Goal: Task Accomplishment & Management: Manage account settings

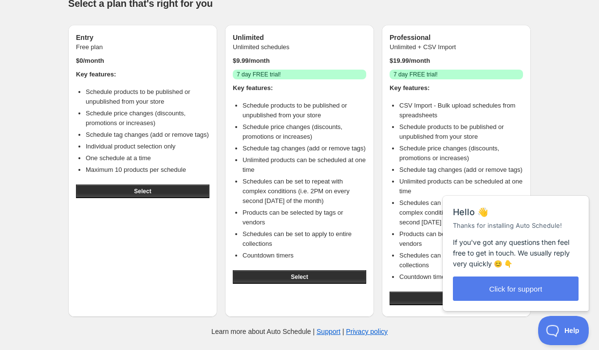
scroll to position [30, 0]
drag, startPoint x: 113, startPoint y: 82, endPoint x: 155, endPoint y: 90, distance: 42.6
click at [155, 90] on li "Schedule products to be published or unpublished from your store" at bounding box center [148, 96] width 124 height 19
click at [154, 92] on li "Schedule products to be published or unpublished from your store" at bounding box center [148, 96] width 124 height 19
click at [139, 184] on button "Select" at bounding box center [142, 191] width 133 height 14
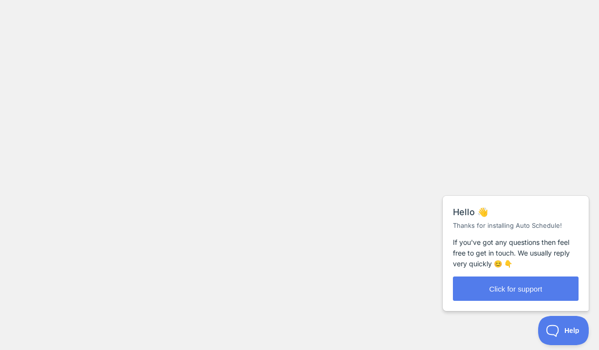
click at [337, 2] on body at bounding box center [299, 175] width 599 height 350
click at [323, 135] on body at bounding box center [299, 175] width 599 height 350
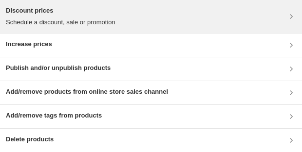
click at [151, 11] on div "Discount prices Schedule a discount, sale or promotion" at bounding box center [151, 16] width 290 height 21
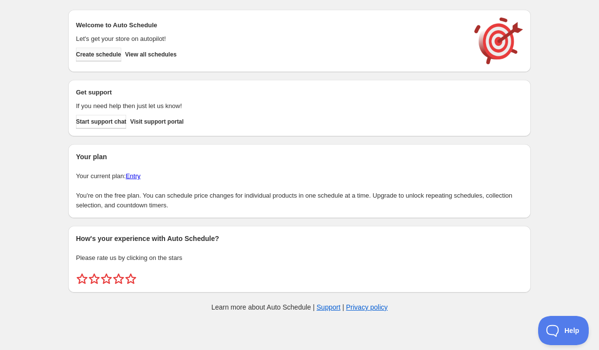
click at [109, 57] on span "Create schedule" at bounding box center [98, 55] width 45 height 8
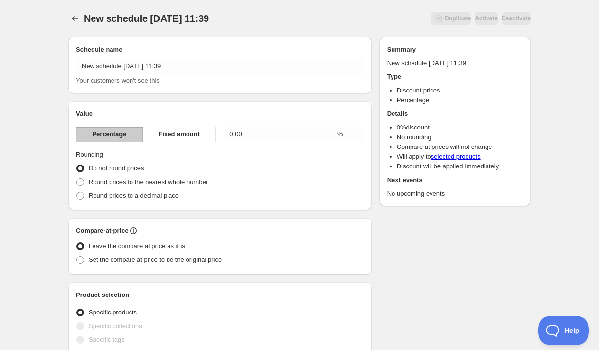
click at [181, 143] on div "Value Percentage Fixed amount 0.00 % Rounding Do not round prices Round prices …" at bounding box center [220, 155] width 288 height 93
click at [182, 135] on span "Fixed amount" at bounding box center [178, 134] width 41 height 10
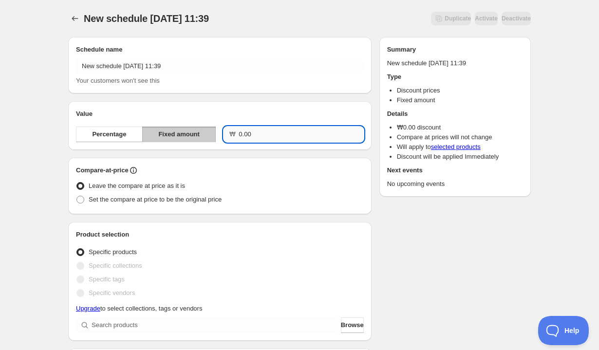
click at [287, 135] on input "0.00" at bounding box center [300, 135] width 125 height 16
type input "10000.00"
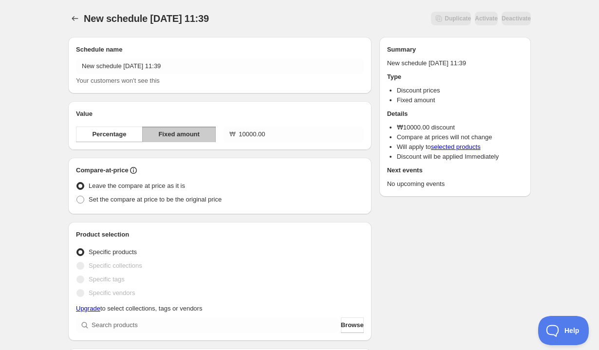
click at [297, 181] on div "Leave the compare at price as it is" at bounding box center [220, 186] width 288 height 14
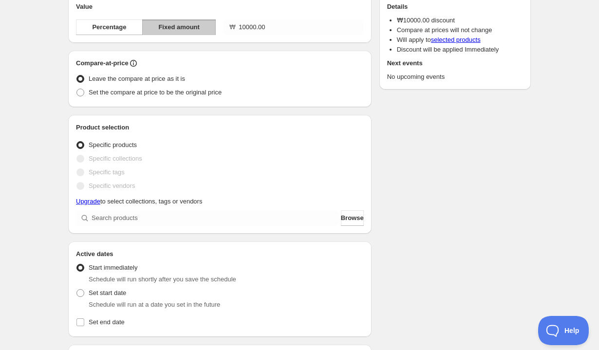
scroll to position [135, 0]
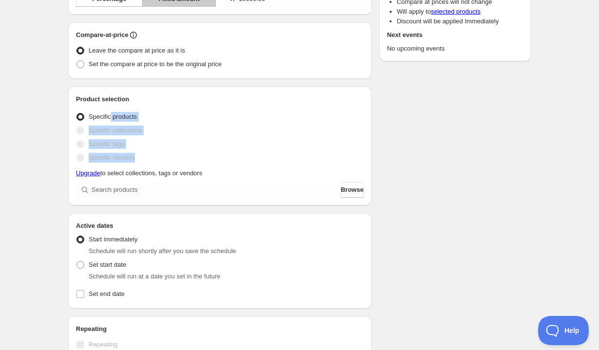
drag, startPoint x: 113, startPoint y: 114, endPoint x: 152, endPoint y: 155, distance: 56.5
click at [152, 155] on ul "Specific products Specific collections Specific tags Specific vendors" at bounding box center [220, 137] width 288 height 55
click at [182, 132] on div "Specific collections" at bounding box center [220, 131] width 288 height 14
click at [82, 132] on span at bounding box center [80, 131] width 8 height 8
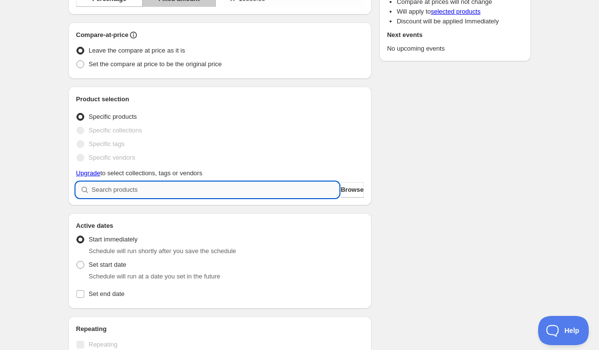
click at [141, 193] on input "search" at bounding box center [214, 190] width 247 height 16
type input "ㄴ"
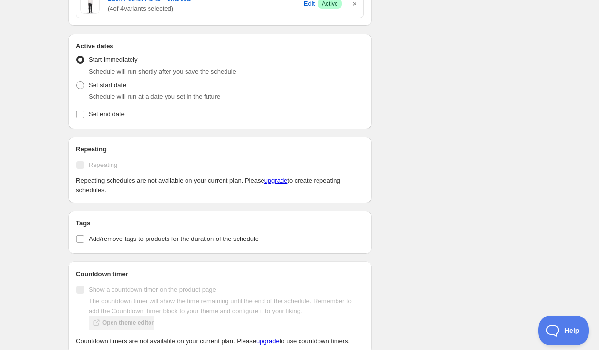
scroll to position [319, 0]
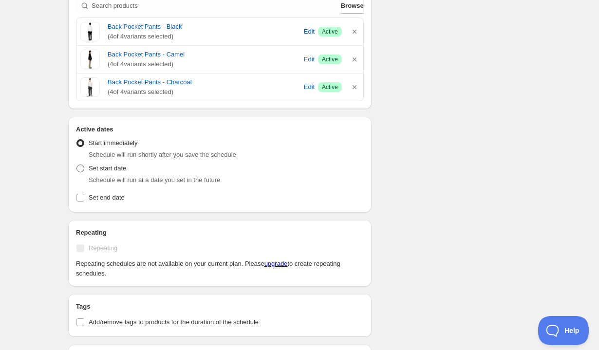
click at [81, 174] on label "Set start date" at bounding box center [101, 169] width 50 height 14
click at [77, 165] on input "Set start date" at bounding box center [76, 164] width 0 height 0
radio input "true"
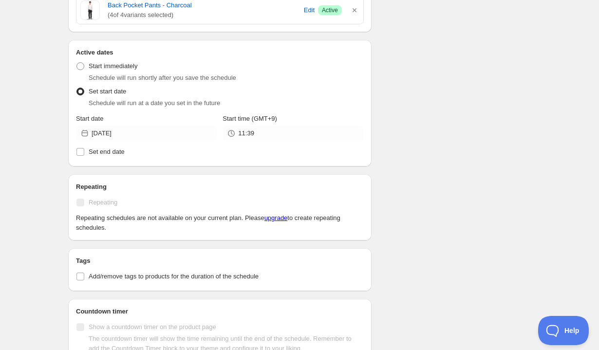
scroll to position [398, 0]
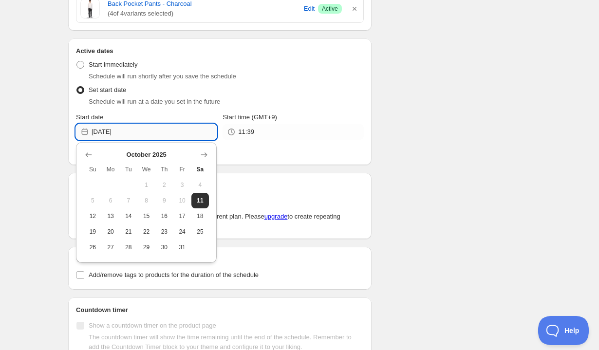
click at [179, 129] on input "[DATE]" at bounding box center [153, 132] width 125 height 16
click at [281, 125] on input "11:39" at bounding box center [300, 132] width 125 height 16
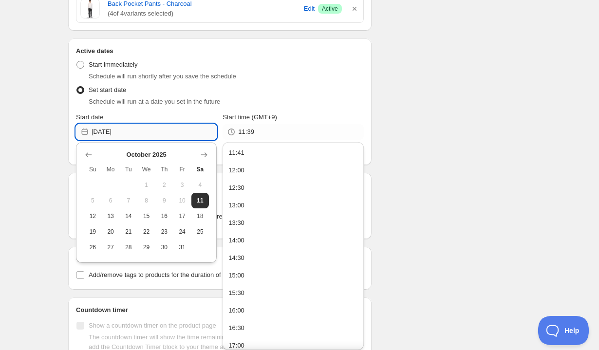
click at [171, 128] on input "[DATE]" at bounding box center [153, 132] width 125 height 16
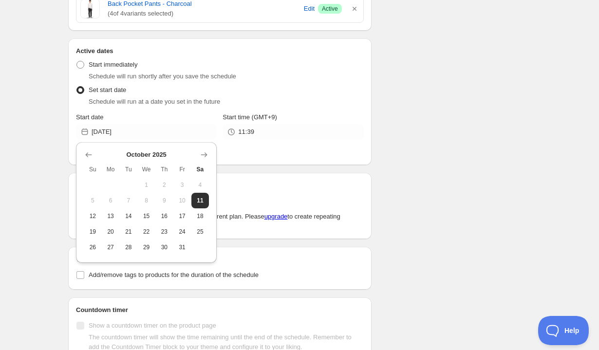
click at [302, 96] on div "Set start date Schedule will run at a date you set in the future" at bounding box center [220, 94] width 288 height 23
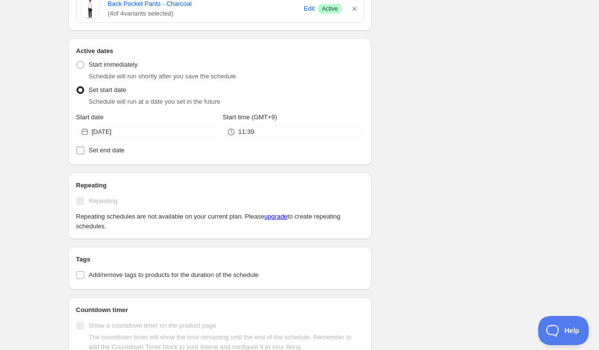
click at [99, 153] on span "Set end date" at bounding box center [107, 149] width 36 height 7
click at [84, 153] on input "Set end date" at bounding box center [80, 150] width 8 height 8
checkbox input "true"
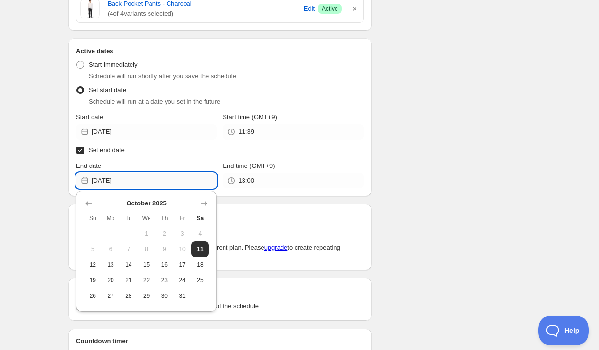
click at [140, 185] on input "[DATE]" at bounding box center [153, 181] width 125 height 16
click at [266, 182] on input "13:00" at bounding box center [300, 181] width 125 height 16
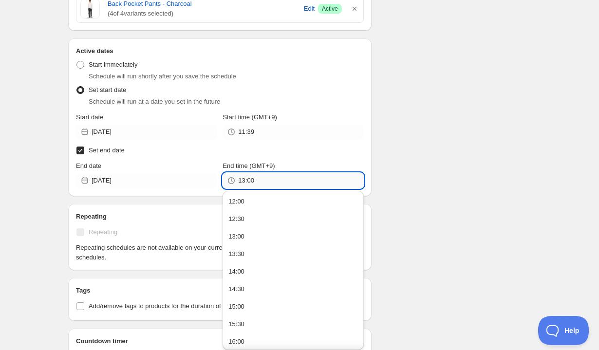
click at [244, 178] on input "13:00" at bounding box center [300, 181] width 125 height 16
type input "11:42"
click at [471, 182] on div "Schedule name New schedule Oct 11 2025 11:39 Your customers won't see this Valu…" at bounding box center [295, 38] width 470 height 812
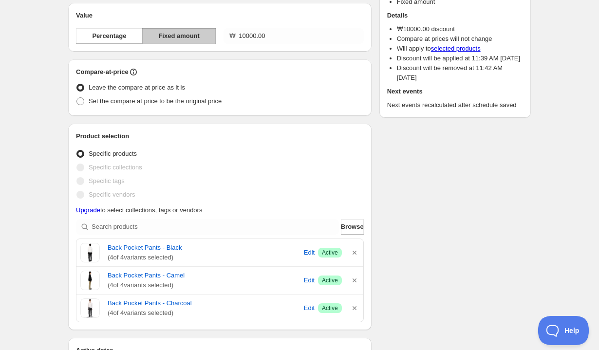
scroll to position [0, 0]
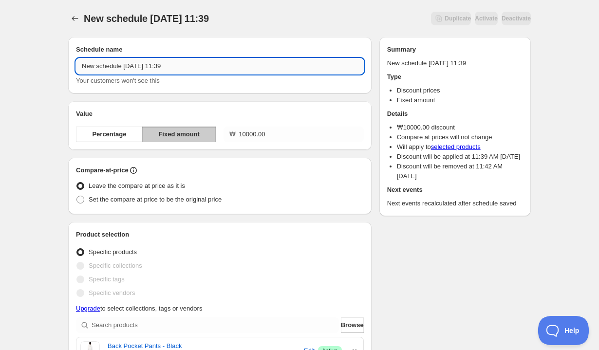
click at [202, 70] on input "New schedule Oct 11 2025 11:39" at bounding box center [220, 66] width 288 height 16
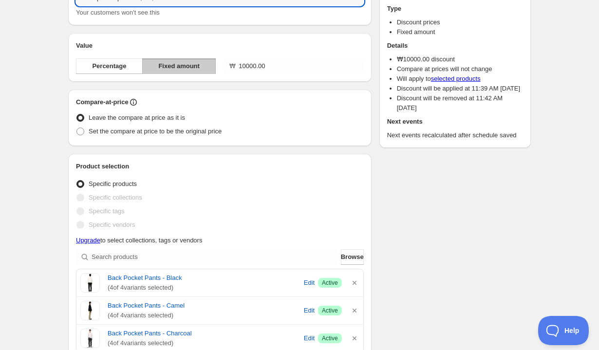
scroll to position [56, 0]
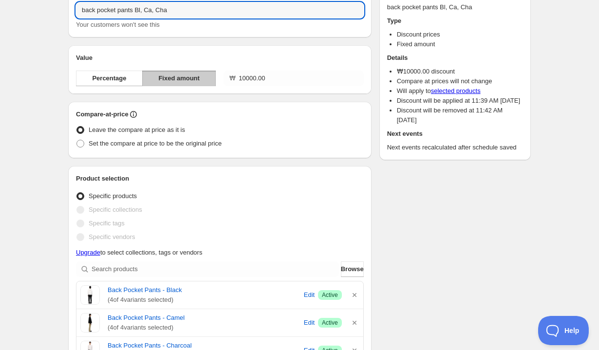
type input "back pocket pants Bl, Ca, Cha"
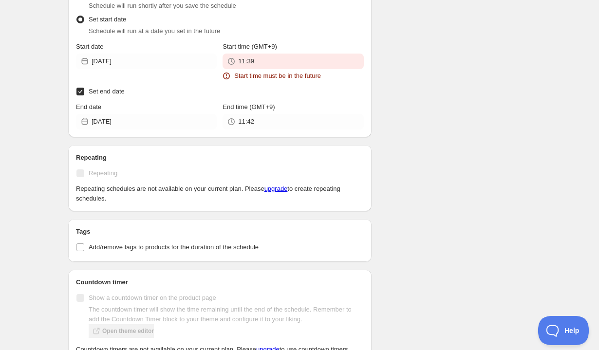
scroll to position [517, 0]
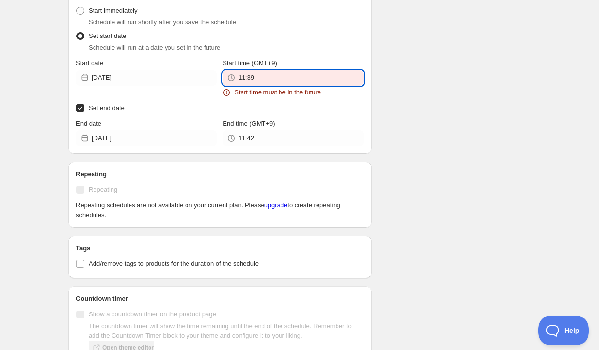
click at [287, 82] on input "11:39" at bounding box center [300, 78] width 125 height 16
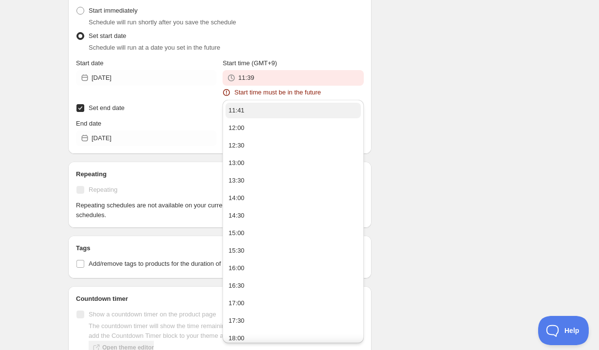
click at [255, 114] on button "11:41" at bounding box center [292, 111] width 135 height 16
type input "11:41"
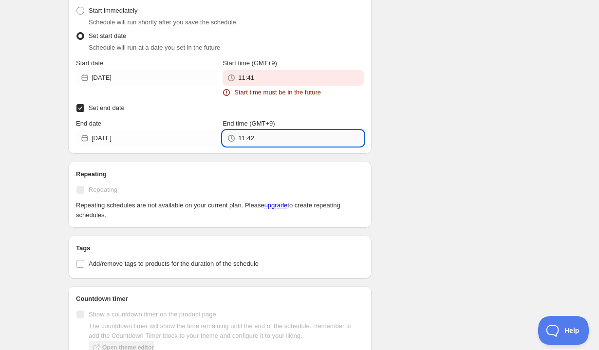
click at [267, 135] on input "11:42" at bounding box center [300, 138] width 125 height 16
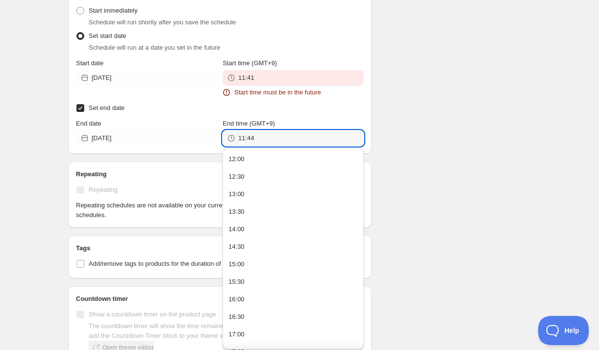
type input "11:44"
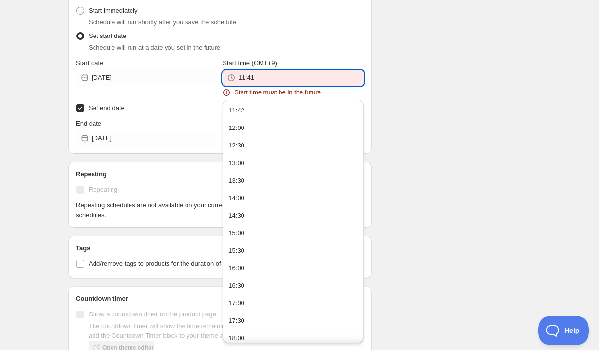
click at [329, 76] on input "11:41" at bounding box center [300, 78] width 125 height 16
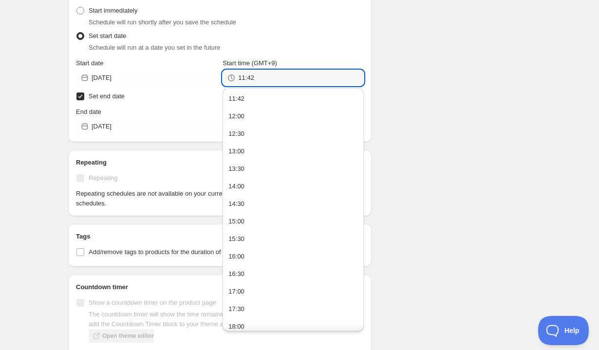
type input "11:42"
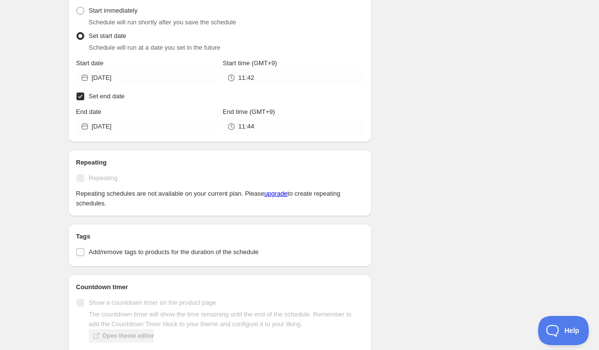
scroll to position [584, 0]
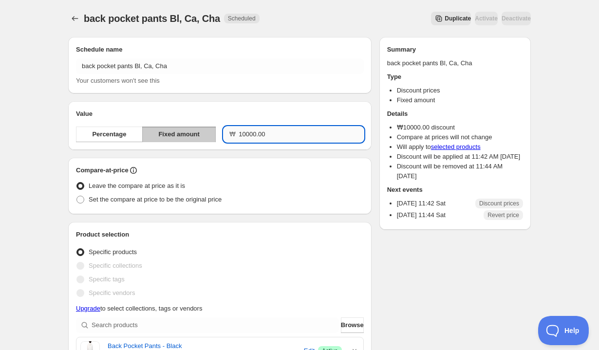
click at [248, 134] on input "10000.00" at bounding box center [300, 135] width 125 height 16
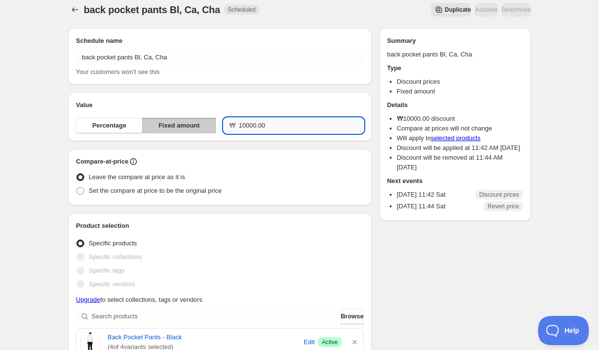
scroll to position [17, 0]
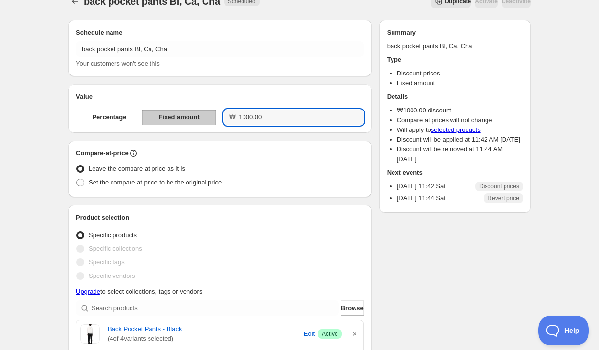
type input "1000.00"
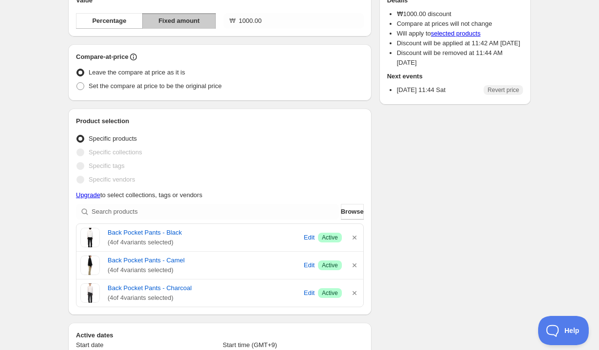
scroll to position [118, 0]
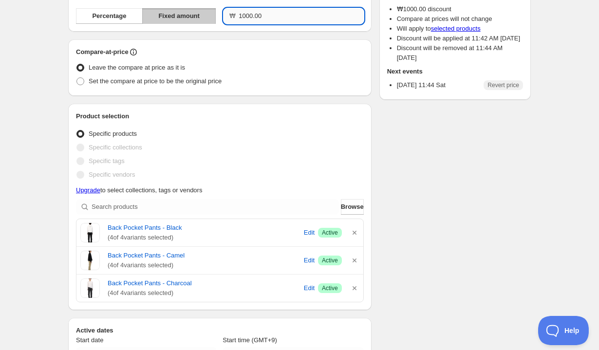
click at [243, 16] on input "1000.00" at bounding box center [300, 16] width 125 height 16
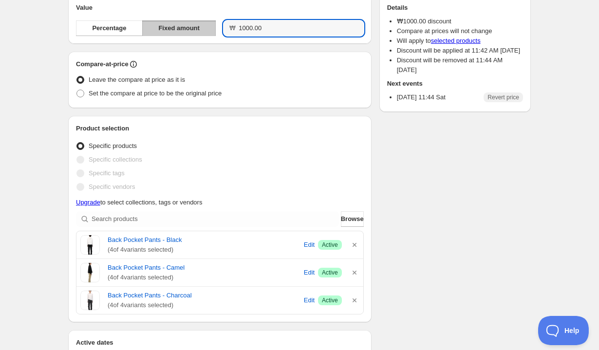
scroll to position [106, 0]
click at [81, 97] on span at bounding box center [80, 94] width 8 height 8
click at [77, 91] on input "Set the compare at price to be the original price" at bounding box center [76, 90] width 0 height 0
radio input "true"
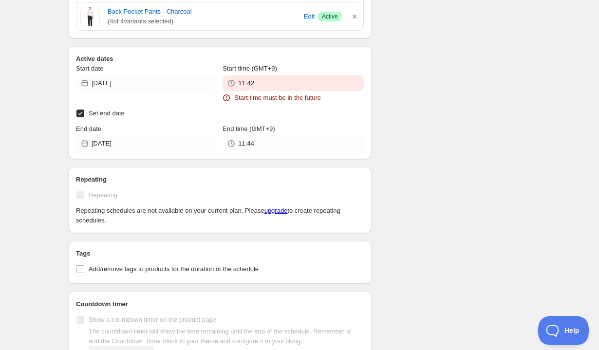
scroll to position [401, 0]
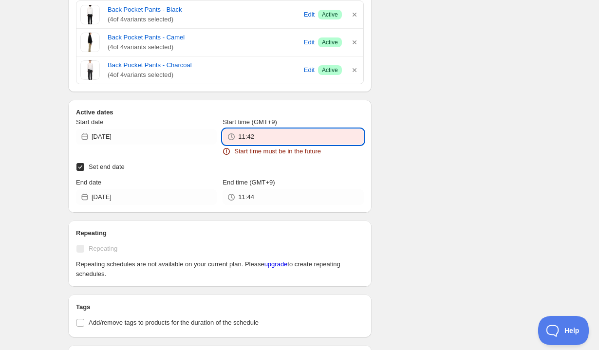
click at [267, 140] on input "11:42" at bounding box center [300, 137] width 125 height 16
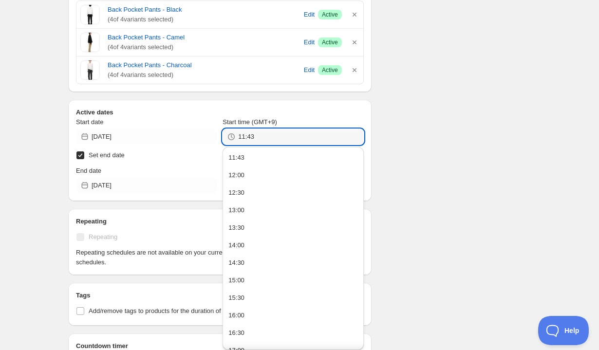
type input "11:43"
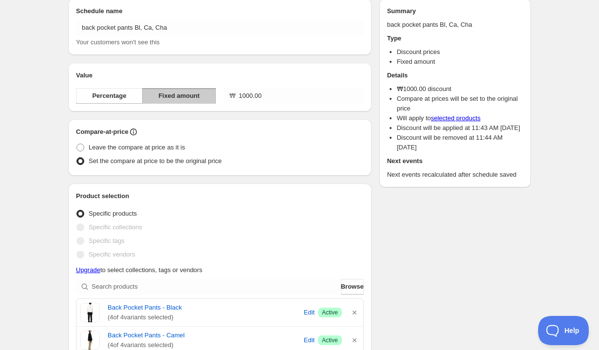
scroll to position [0, 0]
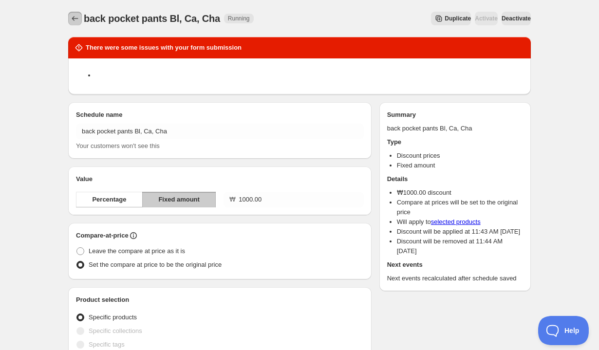
click at [77, 12] on button "Schedules" at bounding box center [75, 19] width 14 height 14
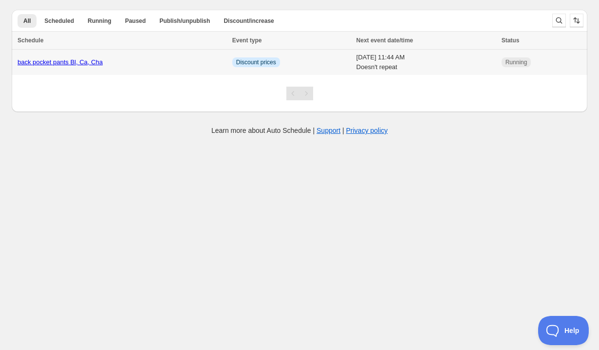
click at [527, 64] on span "Running" at bounding box center [516, 62] width 22 height 8
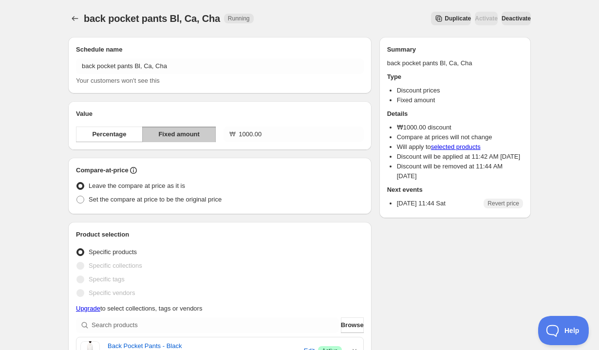
click at [510, 17] on span "Deactivate" at bounding box center [515, 19] width 29 height 8
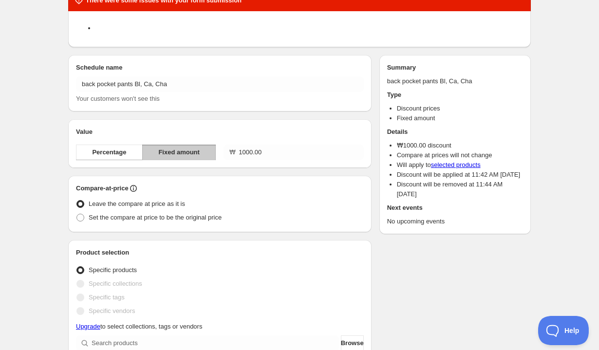
scroll to position [62, 0]
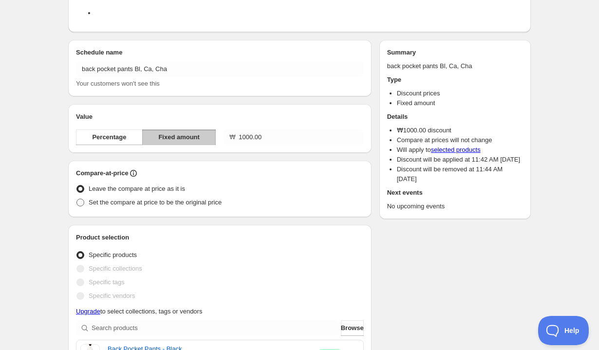
click at [128, 208] on label "Set the compare at price to be the original price" at bounding box center [149, 203] width 146 height 14
click at [77, 199] on input "Set the compare at price to be the original price" at bounding box center [76, 199] width 0 height 0
radio input "true"
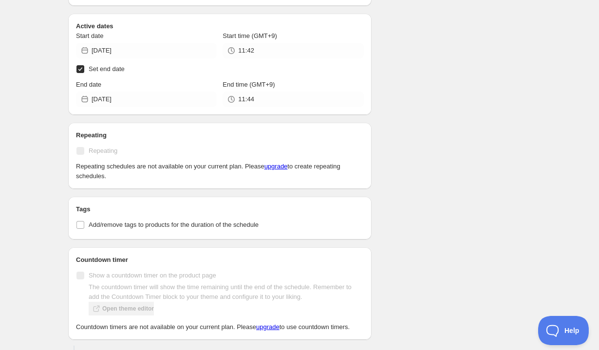
scroll to position [482, 0]
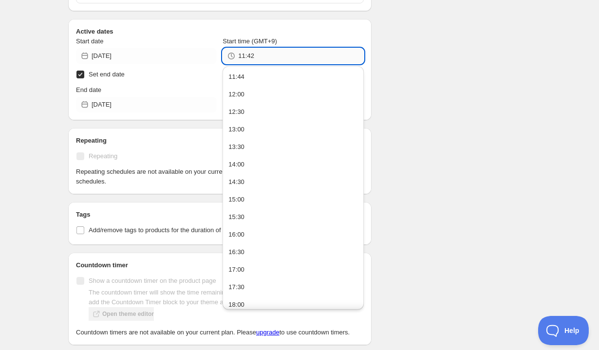
click at [274, 54] on input "11:42" at bounding box center [300, 56] width 125 height 16
type input "11:44"
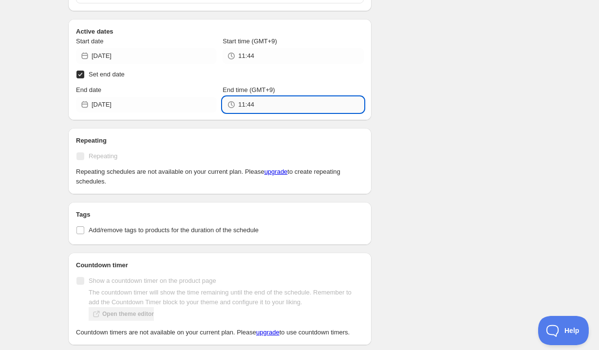
click at [311, 111] on input "11:44" at bounding box center [300, 105] width 125 height 16
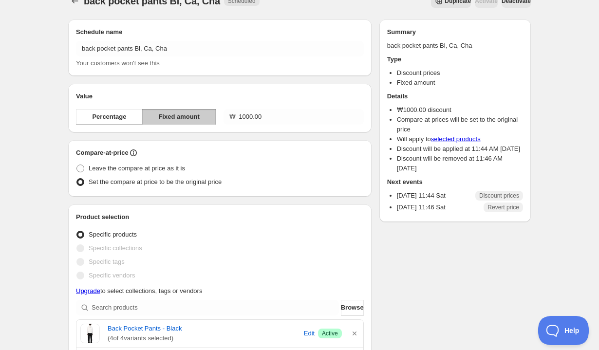
scroll to position [0, 0]
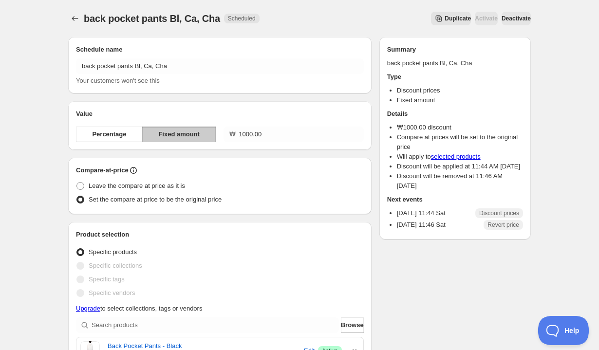
click at [474, 19] on div "Activate" at bounding box center [485, 19] width 23 height 14
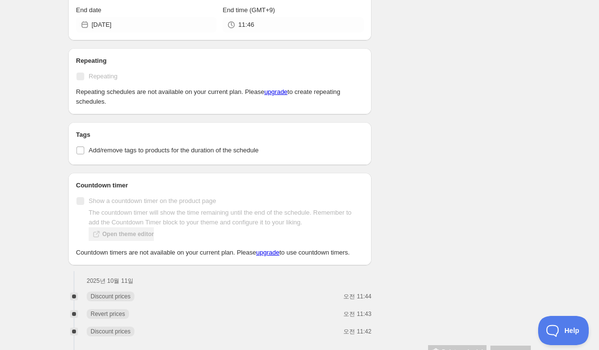
type input "13:00"
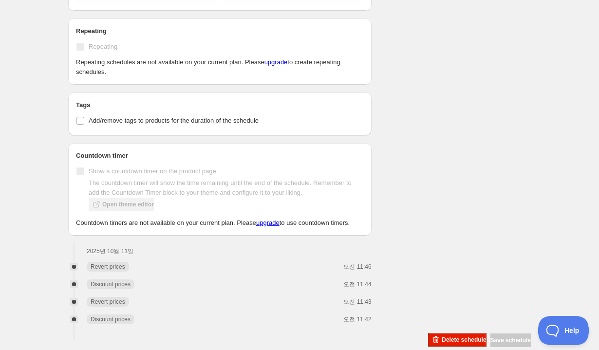
scroll to position [552, 0]
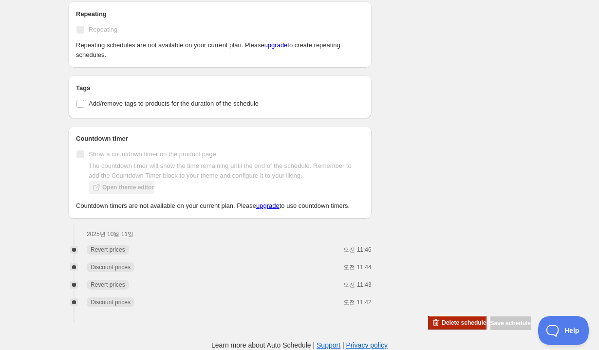
click at [428, 319] on button "Delete schedule" at bounding box center [457, 323] width 58 height 14
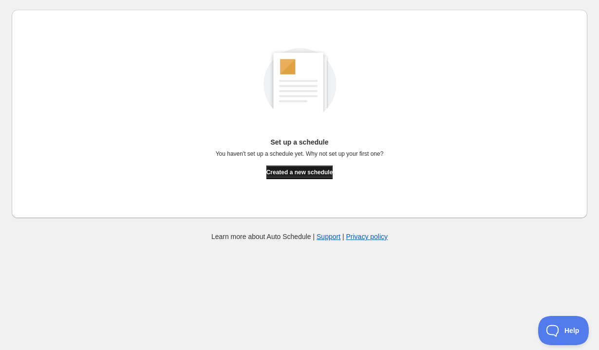
click at [290, 172] on span "Created a new schedule" at bounding box center [299, 172] width 67 height 8
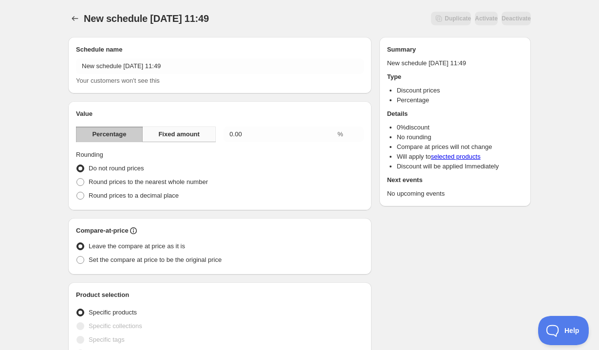
click at [187, 138] on span "Fixed amount" at bounding box center [178, 134] width 41 height 10
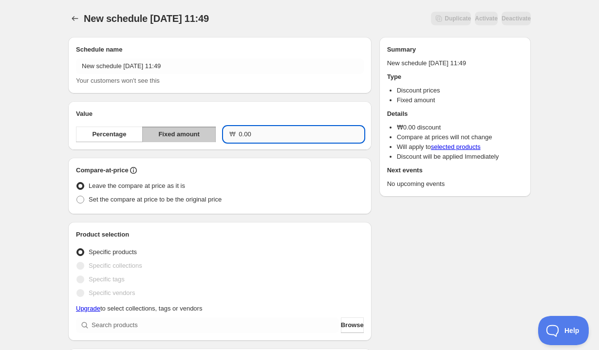
click at [262, 136] on input "0.00" at bounding box center [300, 135] width 125 height 16
type input "10000.00"
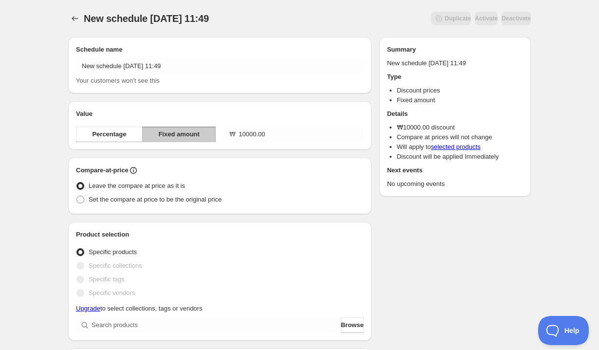
click at [278, 163] on div "Compare-at-price Leave the compare at price as it is Set the compare at price t…" at bounding box center [219, 186] width 303 height 56
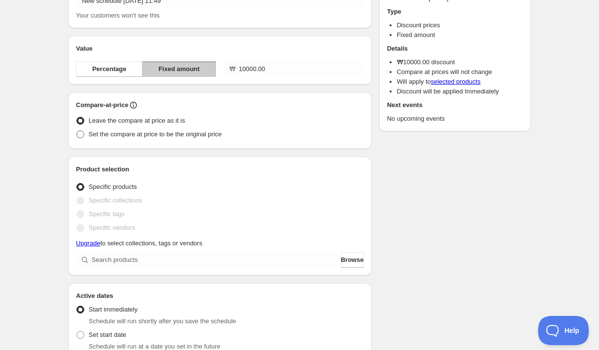
scroll to position [69, 0]
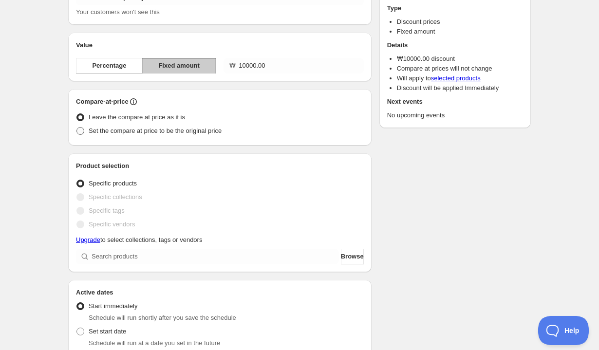
click at [120, 128] on span "Set the compare at price to be the original price" at bounding box center [155, 130] width 133 height 7
click at [77, 128] on input "Set the compare at price to be the original price" at bounding box center [76, 127] width 0 height 0
radio input "true"
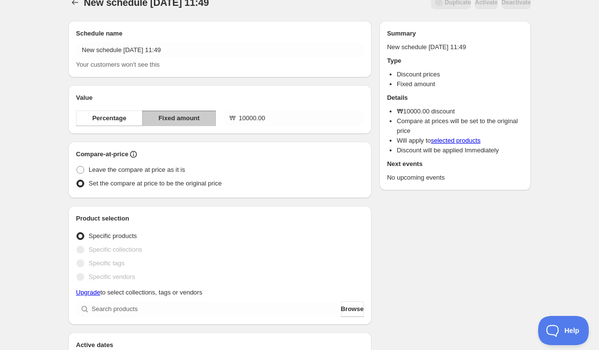
scroll to position [0, 0]
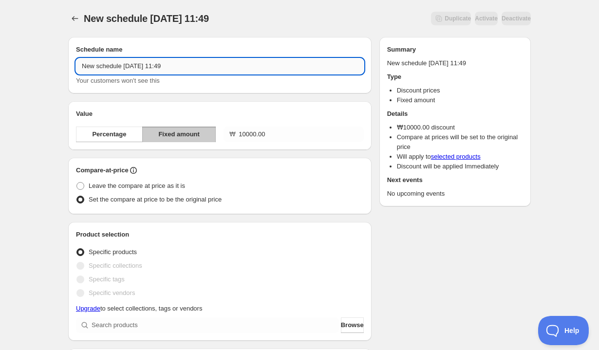
click at [160, 61] on input "New schedule [DATE] 11:49" at bounding box center [220, 66] width 288 height 16
click at [231, 187] on div "Leave the compare at price as it is" at bounding box center [220, 186] width 288 height 14
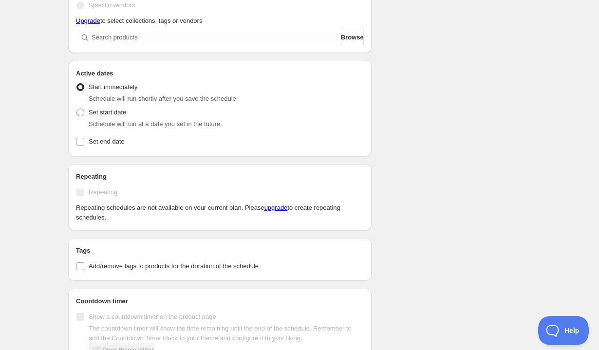
scroll to position [202, 0]
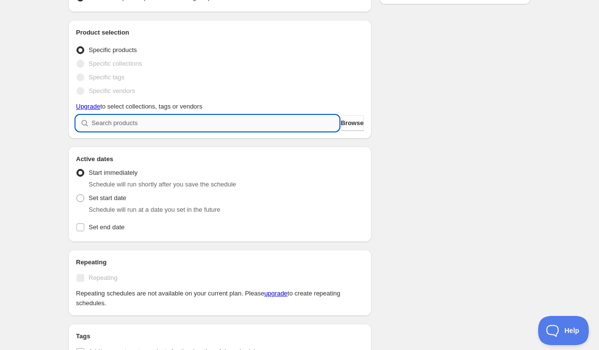
click at [131, 128] on input "search" at bounding box center [214, 123] width 247 height 16
click at [273, 124] on input "search" at bounding box center [214, 123] width 247 height 16
type input "p"
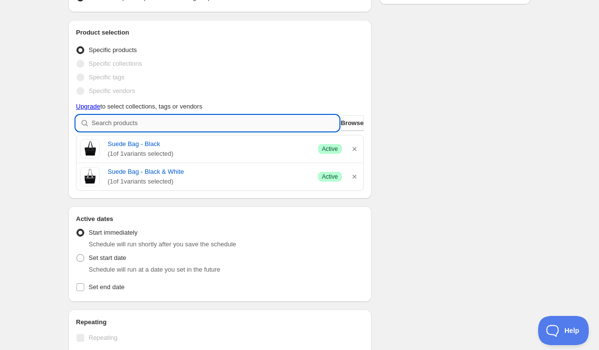
click at [239, 122] on input "search" at bounding box center [214, 123] width 247 height 16
type input "p"
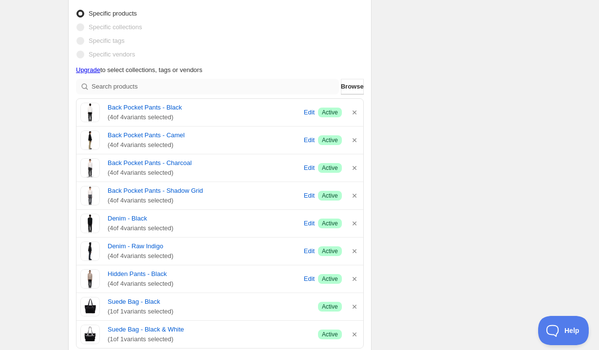
scroll to position [245, 0]
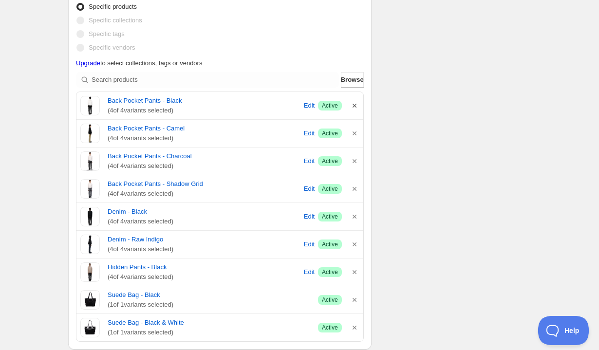
click at [353, 108] on icon "button" at bounding box center [354, 106] width 10 height 10
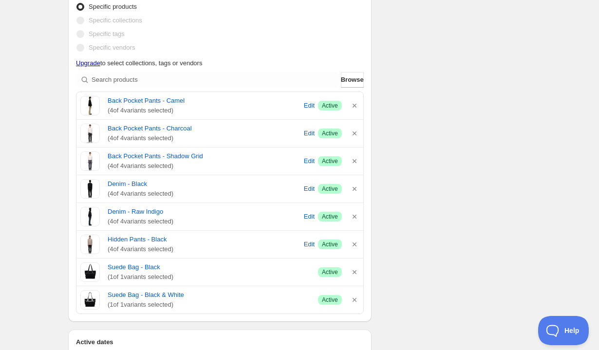
click at [353, 108] on icon "button" at bounding box center [354, 106] width 10 height 10
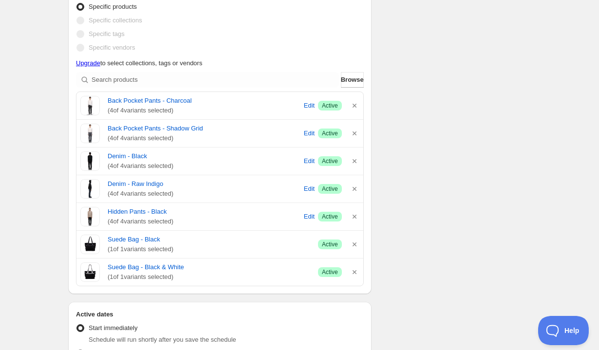
click at [353, 108] on icon "button" at bounding box center [354, 106] width 10 height 10
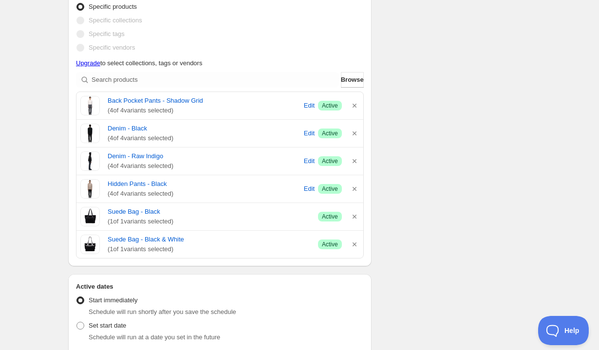
click at [353, 108] on icon "button" at bounding box center [354, 106] width 10 height 10
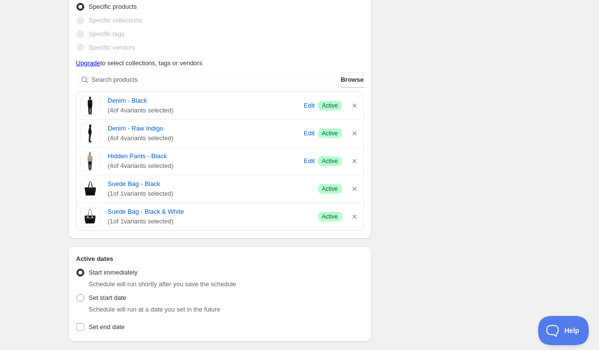
click at [353, 108] on icon "button" at bounding box center [354, 106] width 10 height 10
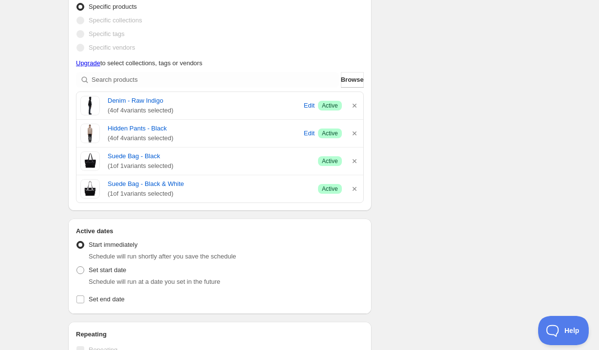
click at [353, 108] on icon "button" at bounding box center [354, 106] width 10 height 10
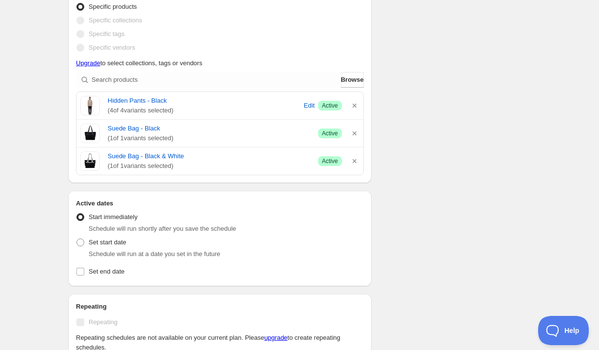
click at [353, 108] on icon "button" at bounding box center [354, 106] width 10 height 10
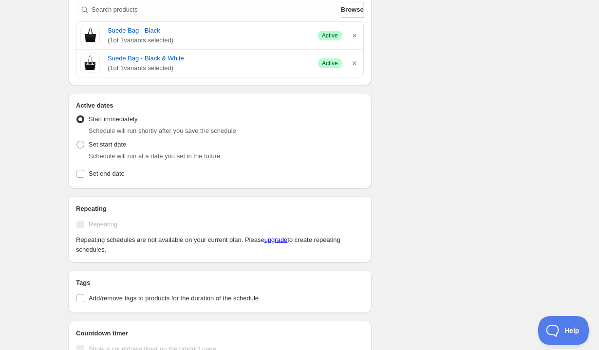
scroll to position [319, 0]
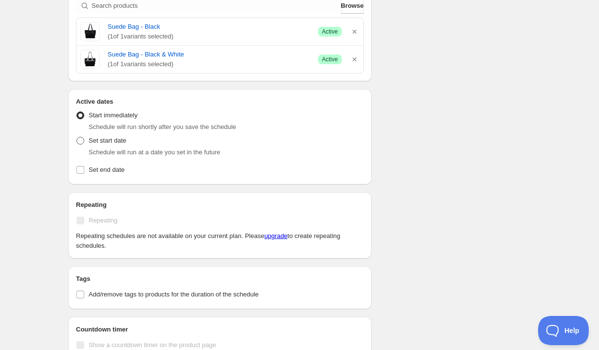
click at [116, 141] on span "Set start date" at bounding box center [107, 140] width 37 height 7
click at [77, 137] on input "Set start date" at bounding box center [76, 137] width 0 height 0
radio input "true"
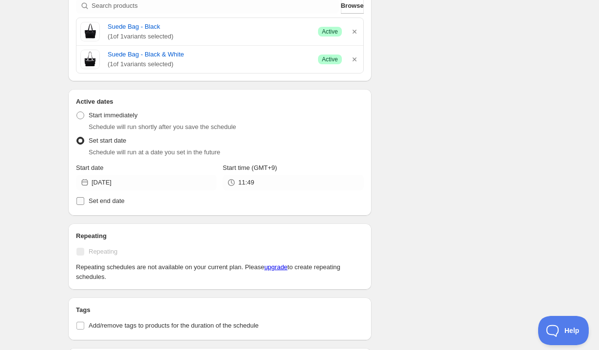
click at [92, 204] on span "Set end date" at bounding box center [107, 200] width 36 height 7
click at [84, 204] on input "Set end date" at bounding box center [80, 201] width 8 height 8
checkbox input "true"
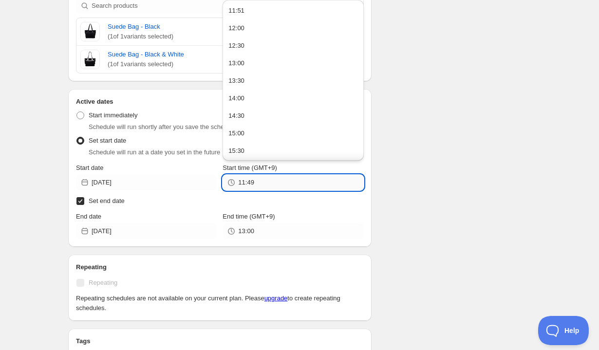
click at [292, 187] on input "11:49" at bounding box center [300, 183] width 125 height 16
type input "11:52"
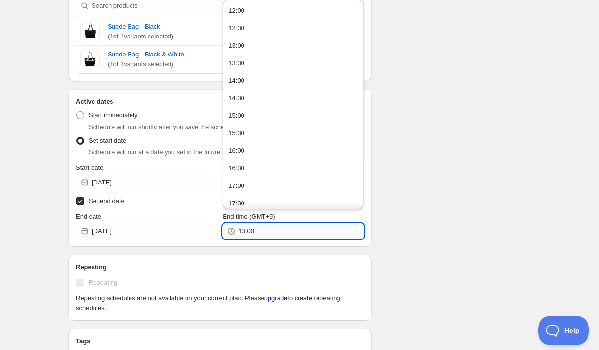
click at [273, 225] on input "13:00" at bounding box center [300, 231] width 125 height 16
click at [253, 18] on button "12:00" at bounding box center [292, 11] width 135 height 16
click at [329, 237] on input "12:00" at bounding box center [300, 231] width 125 height 16
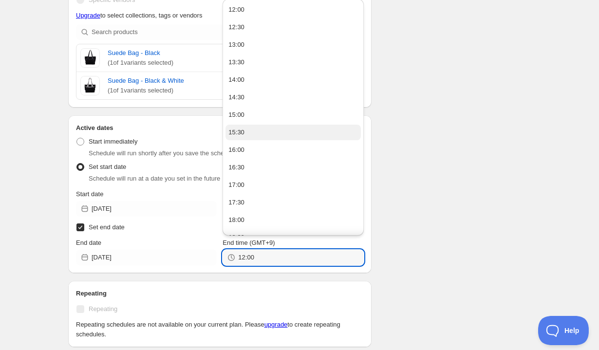
scroll to position [292, 0]
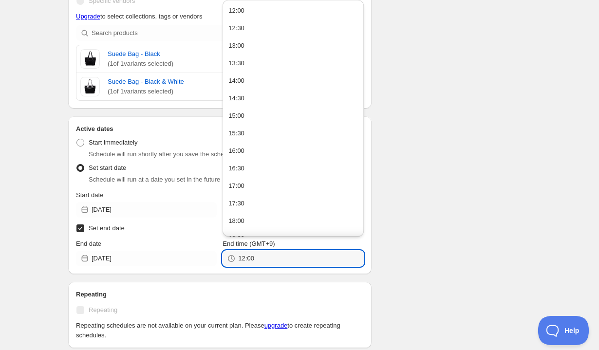
click at [237, 263] on div "12:00" at bounding box center [292, 259] width 141 height 16
click at [243, 260] on input "12:00" at bounding box center [300, 259] width 125 height 16
click at [274, 262] on input "11:00" at bounding box center [300, 259] width 125 height 16
click at [434, 240] on div "Schedule name New schedule Oct 11 2025 11:49 Your customers won't see this Valu…" at bounding box center [295, 129] width 470 height 784
click at [330, 264] on input "11:58" at bounding box center [300, 259] width 125 height 16
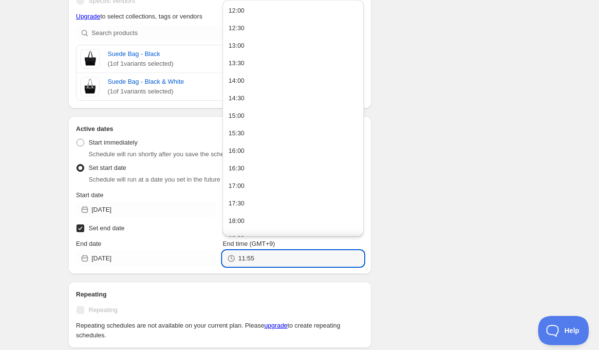
type input "11:55"
click at [401, 237] on div "Schedule name New schedule Oct 11 2025 11:49 Your customers won't see this Valu…" at bounding box center [295, 129] width 470 height 784
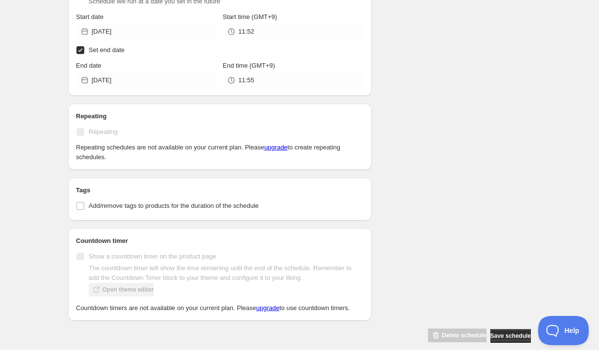
scroll to position [492, 0]
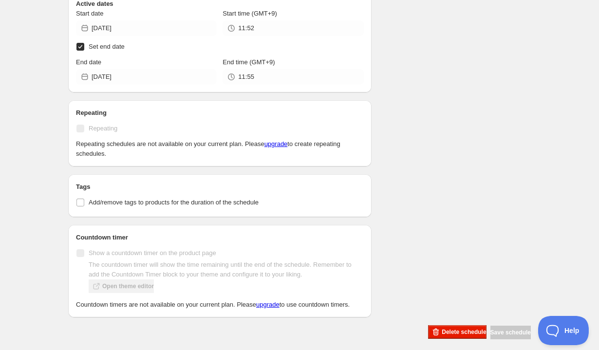
scroll to position [423, 0]
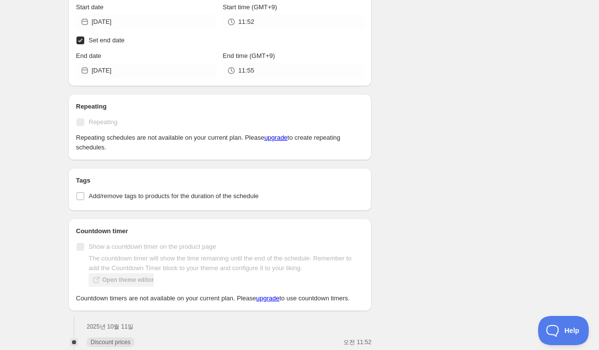
drag, startPoint x: 154, startPoint y: 142, endPoint x: 221, endPoint y: 144, distance: 67.2
click at [221, 143] on p "Repeating schedules are not available on your current plan. Please upgrade to c…" at bounding box center [220, 142] width 288 height 19
click at [221, 144] on p "Repeating schedules are not available on your current plan. Please upgrade to c…" at bounding box center [220, 142] width 288 height 19
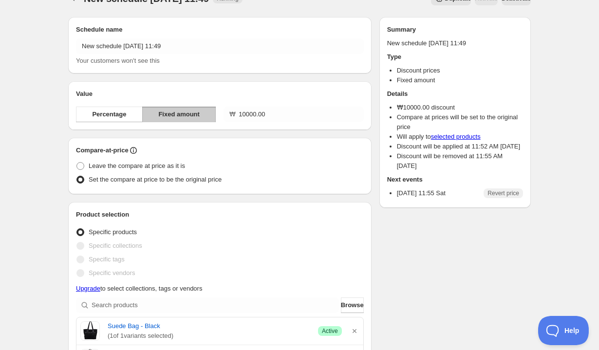
scroll to position [0, 0]
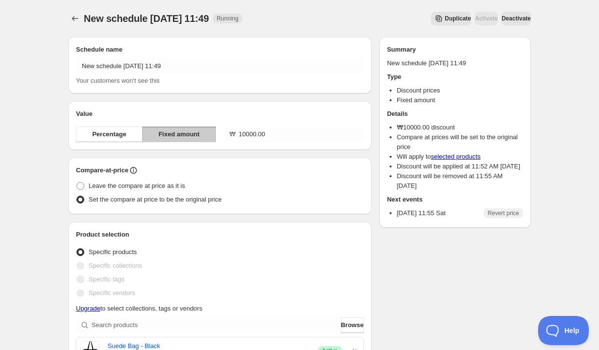
click at [506, 19] on span "Deactivate" at bounding box center [515, 19] width 29 height 8
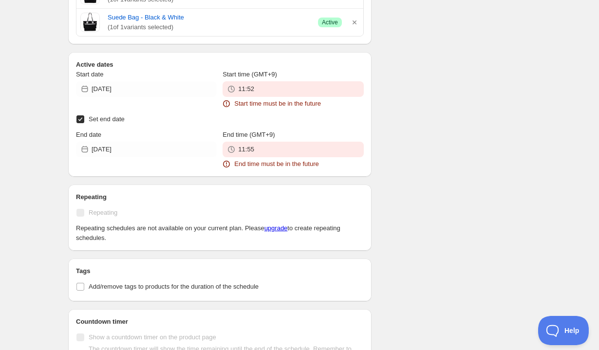
scroll to position [430, 0]
type input "13:00"
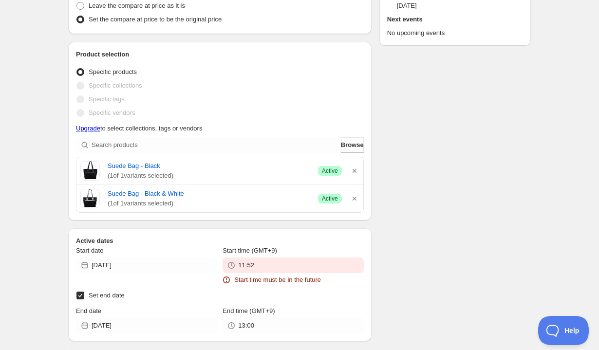
scroll to position [0, 0]
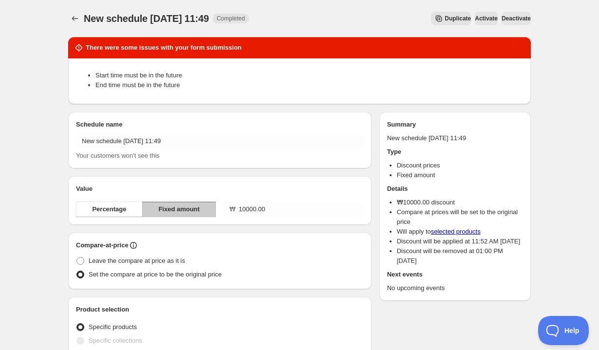
click at [74, 17] on icon "Schedules" at bounding box center [75, 19] width 10 height 10
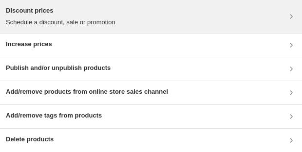
click at [66, 24] on p "Schedule a discount, sale or promotion" at bounding box center [60, 23] width 109 height 10
click at [278, 10] on div "Discount prices Schedule a discount, sale or promotion" at bounding box center [151, 16] width 290 height 21
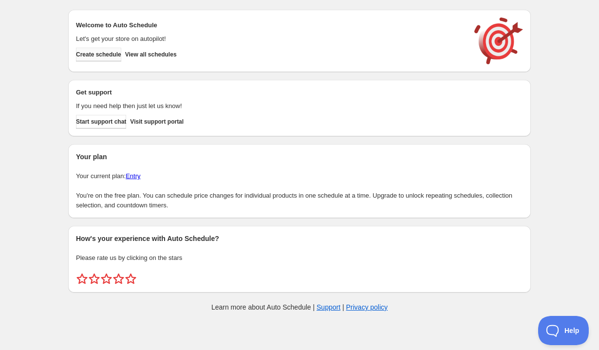
click at [121, 59] on button "Create schedule" at bounding box center [98, 55] width 45 height 14
click at [109, 59] on button "Create schedule" at bounding box center [98, 55] width 45 height 14
click at [115, 58] on span "Create schedule" at bounding box center [98, 55] width 45 height 8
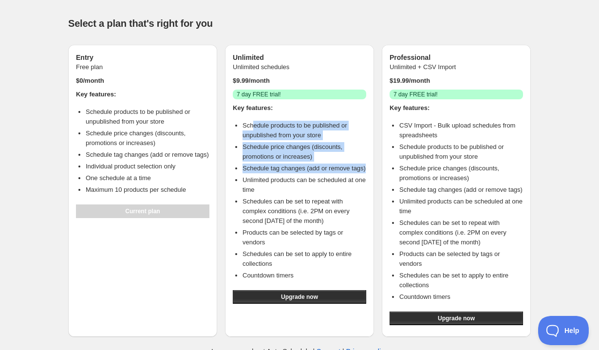
drag, startPoint x: 252, startPoint y: 122, endPoint x: 299, endPoint y: 177, distance: 72.5
click at [299, 177] on ul "Schedule products to be published or unpublished from your store Schedule price…" at bounding box center [299, 201] width 133 height 160
click at [299, 173] on li "Schedule tag changes (add or remove tags)" at bounding box center [304, 169] width 124 height 10
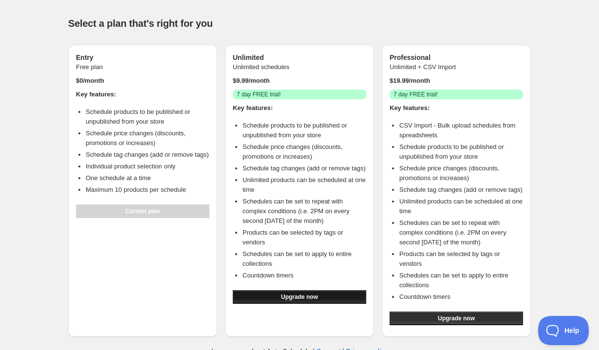
click at [298, 300] on button "Upgrade now" at bounding box center [299, 297] width 133 height 14
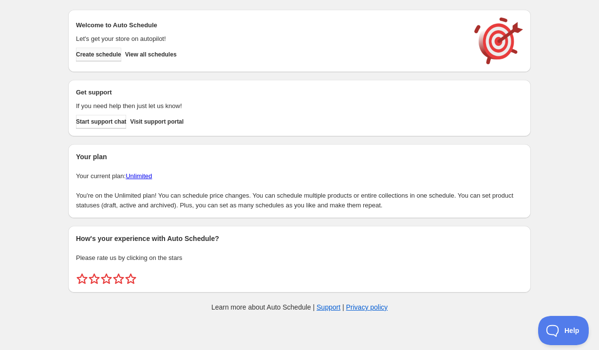
click at [117, 55] on span "Create schedule" at bounding box center [98, 55] width 45 height 8
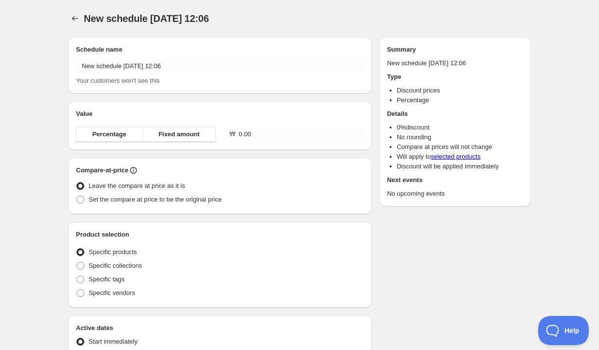
radio input "true"
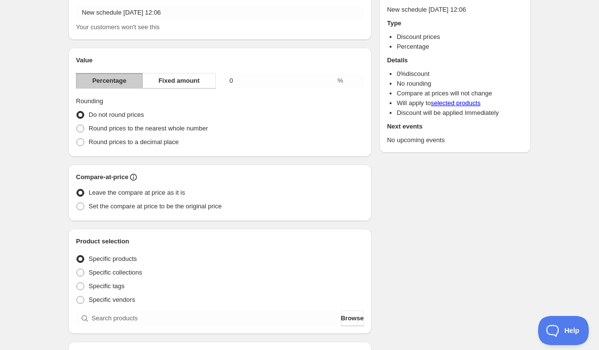
scroll to position [38, 0]
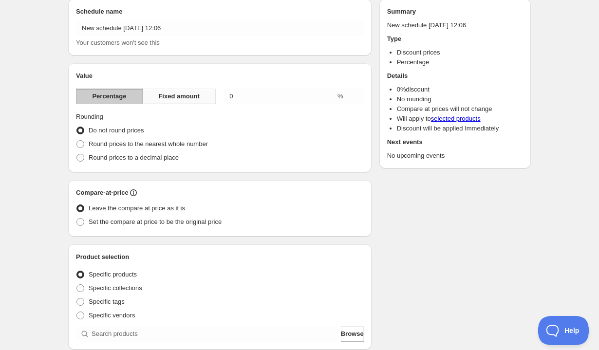
click at [181, 95] on span "Fixed amount" at bounding box center [178, 96] width 41 height 10
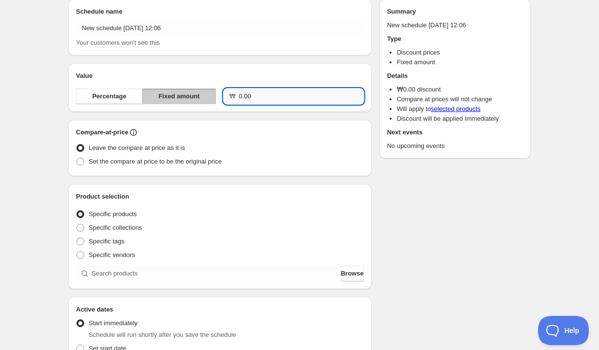
click at [277, 96] on input "0.00" at bounding box center [300, 97] width 125 height 16
type input "10000.00"
click at [203, 169] on div "Compare-at-price Leave the compare at price as it is Set the compare at price t…" at bounding box center [219, 148] width 303 height 56
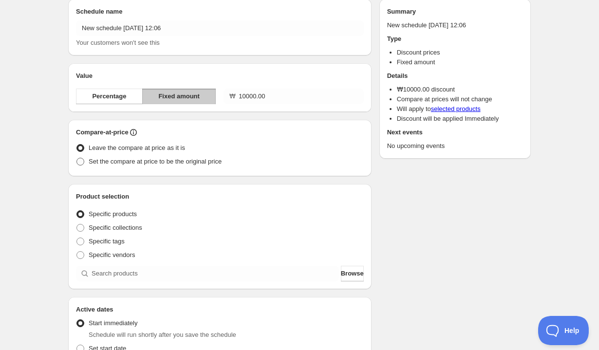
click at [203, 166] on span "Set the compare at price to be the original price" at bounding box center [155, 162] width 133 height 10
click at [77, 158] on input "Set the compare at price to be the original price" at bounding box center [76, 158] width 0 height 0
radio input "true"
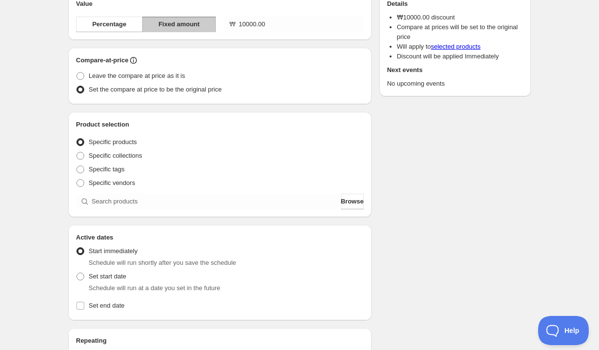
scroll to position [113, 0]
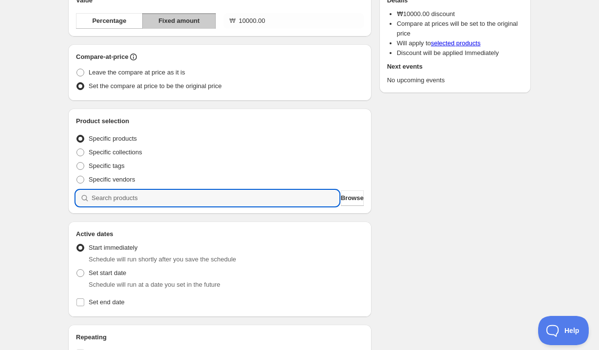
click at [165, 195] on input "search" at bounding box center [214, 198] width 247 height 16
type input "ㄴ"
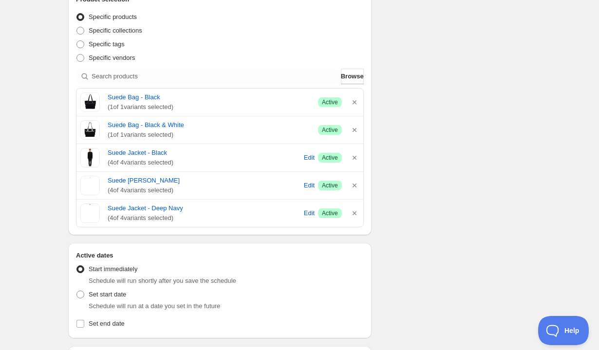
scroll to position [226, 0]
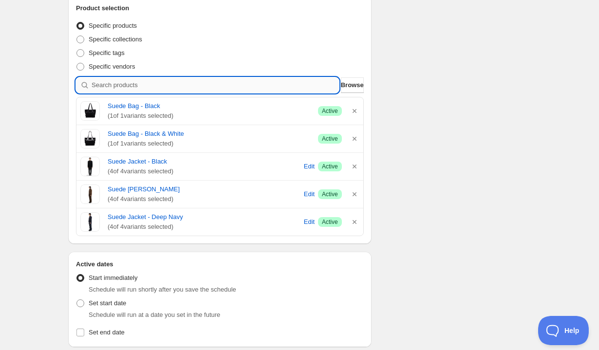
click at [184, 85] on input "search" at bounding box center [214, 85] width 247 height 16
type input "p"
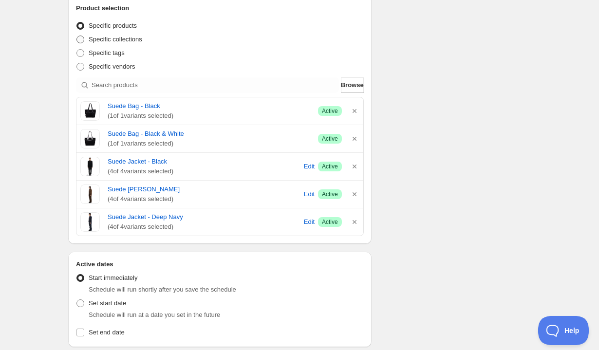
click at [82, 40] on span at bounding box center [80, 40] width 8 height 8
click at [77, 36] on input "Specific collections" at bounding box center [76, 36] width 0 height 0
radio input "true"
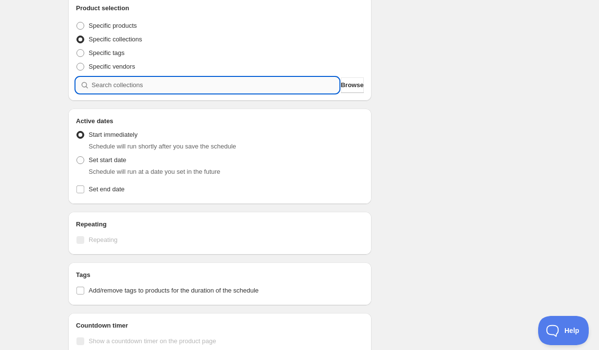
click at [149, 85] on input "search" at bounding box center [214, 85] width 247 height 16
type input "a"
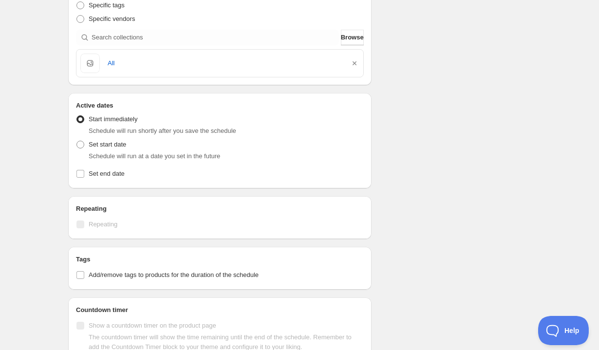
scroll to position [265, 0]
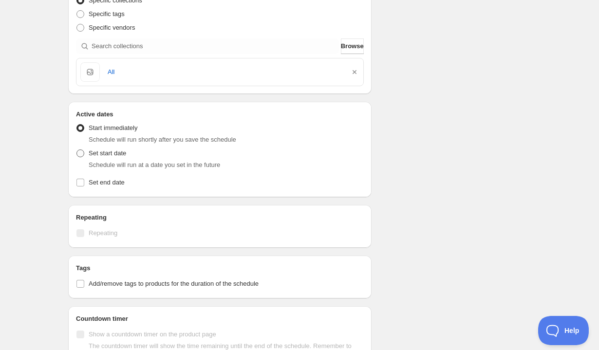
click at [113, 156] on span "Set start date" at bounding box center [107, 152] width 37 height 7
click at [77, 150] on input "Set start date" at bounding box center [76, 149] width 0 height 0
radio input "true"
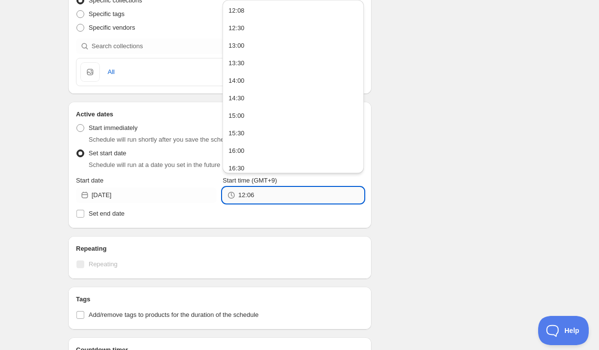
click at [268, 189] on input "12:06" at bounding box center [300, 195] width 125 height 16
click at [275, 202] on input "12:06" at bounding box center [300, 195] width 125 height 16
type input "12:08"
click at [81, 213] on input "Set end date" at bounding box center [80, 214] width 8 height 8
checkbox input "true"
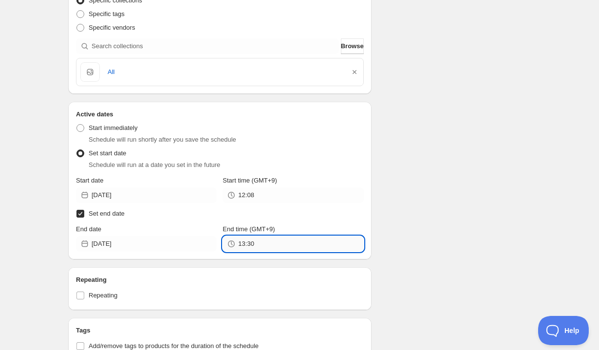
click at [267, 243] on input "13:30" at bounding box center [300, 244] width 125 height 16
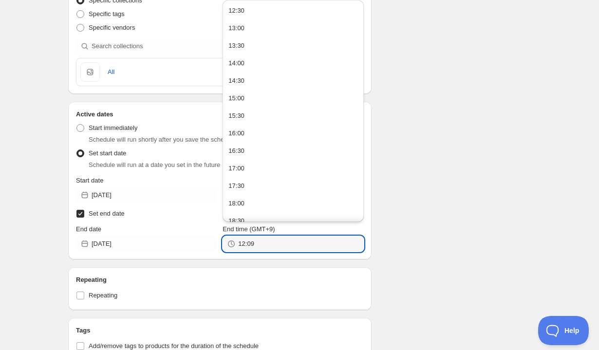
type input "12:09"
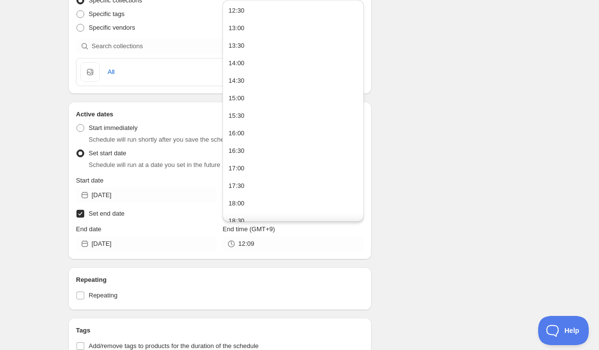
click at [368, 281] on div "Repeating Repeating" at bounding box center [219, 288] width 303 height 43
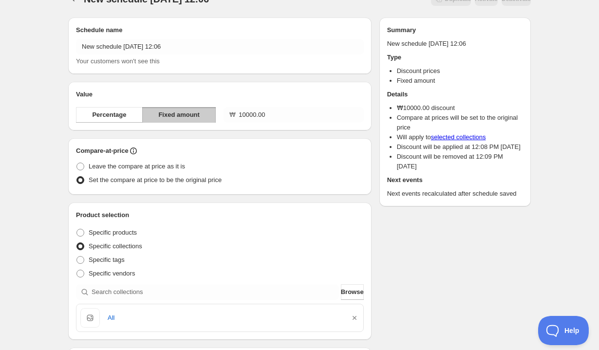
scroll to position [0, 0]
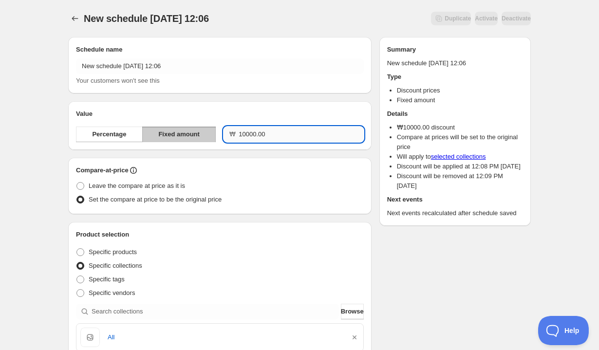
click at [249, 134] on input "10000.00" at bounding box center [300, 135] width 125 height 16
type input "1000.00"
click at [317, 193] on div "Set the compare at price to be the original price" at bounding box center [220, 200] width 288 height 14
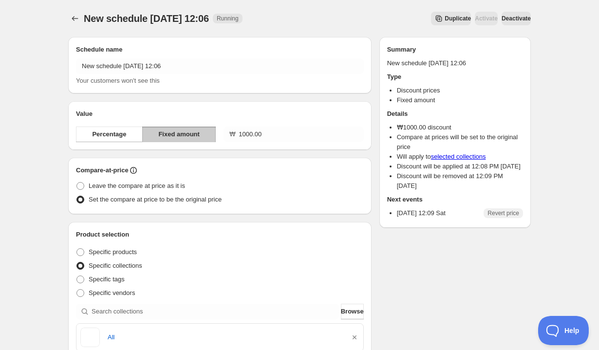
click at [507, 17] on span "Deactivate" at bounding box center [515, 19] width 29 height 8
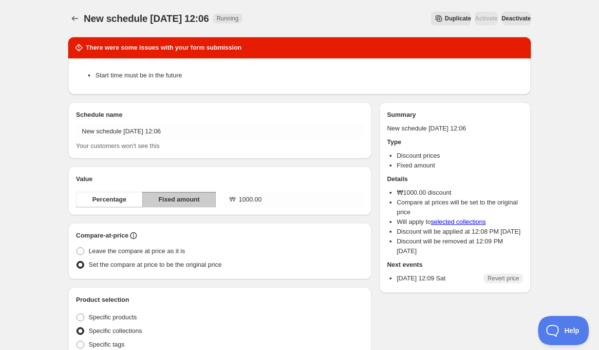
scroll to position [461, 0]
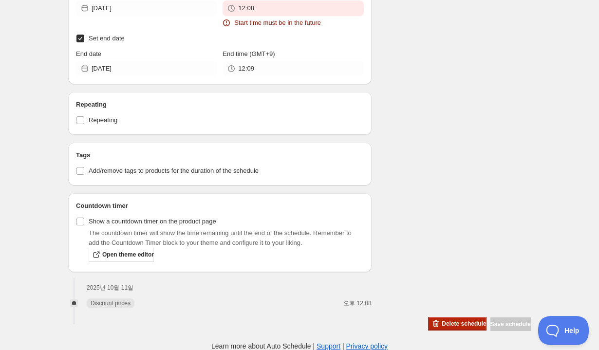
click at [450, 325] on span "Delete schedule" at bounding box center [463, 324] width 44 height 8
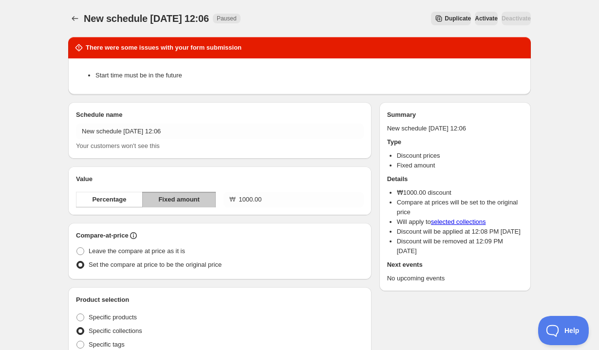
type input "13:30"
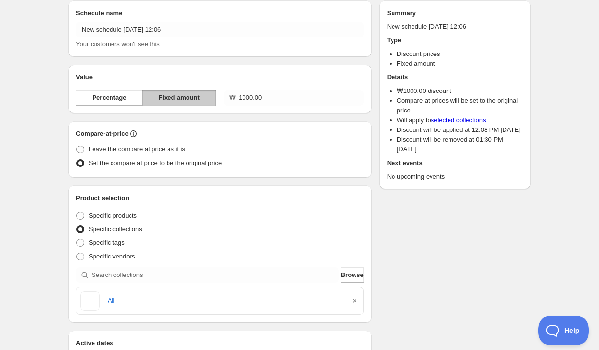
scroll to position [341, 0]
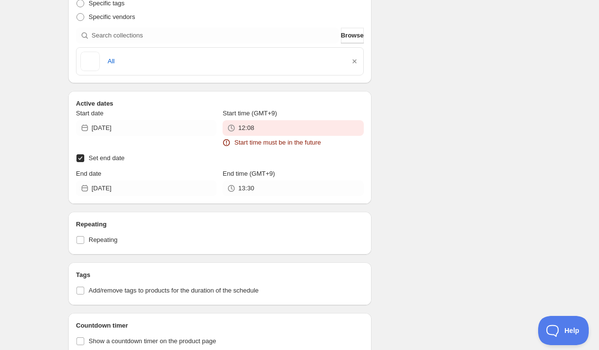
click at [287, 138] on span "Start time must be in the future" at bounding box center [277, 143] width 87 height 10
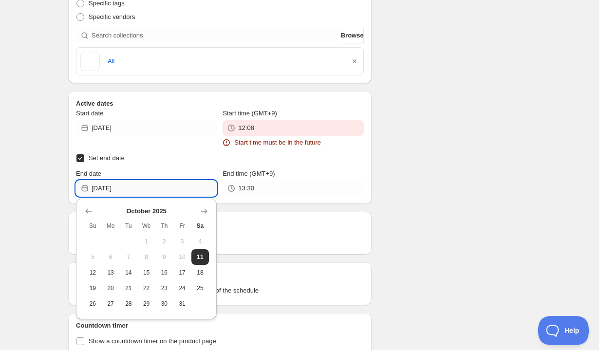
click at [117, 192] on input "[DATE]" at bounding box center [153, 189] width 125 height 16
click at [202, 213] on icon "Show next month, November 2025" at bounding box center [204, 211] width 10 height 10
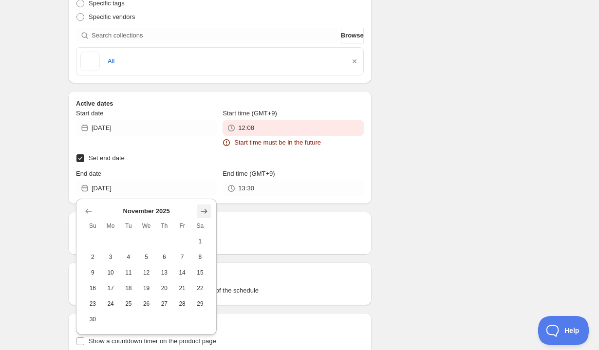
click at [202, 213] on icon "Show next month, December 2025" at bounding box center [204, 211] width 10 height 10
click at [297, 221] on h2 "Repeating" at bounding box center [220, 224] width 288 height 10
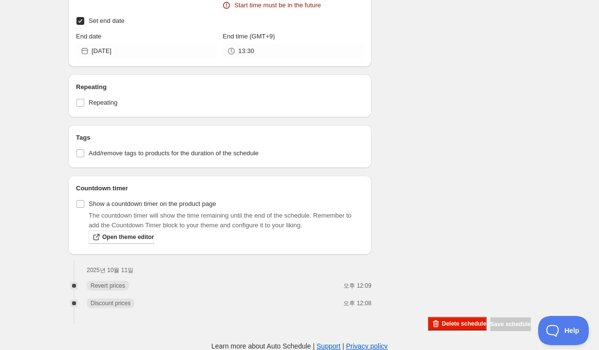
scroll to position [0, 0]
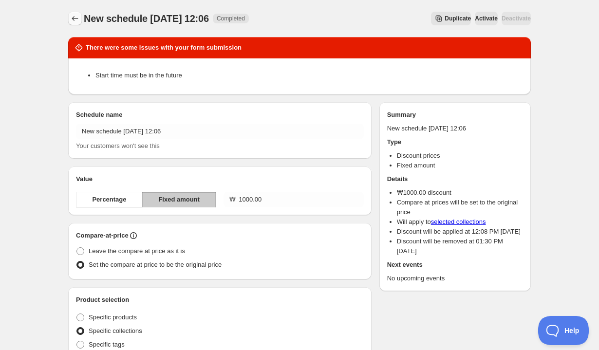
click at [77, 18] on icon "Schedules" at bounding box center [75, 19] width 10 height 10
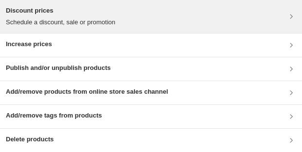
click at [89, 15] on h3 "Discount prices" at bounding box center [60, 11] width 109 height 10
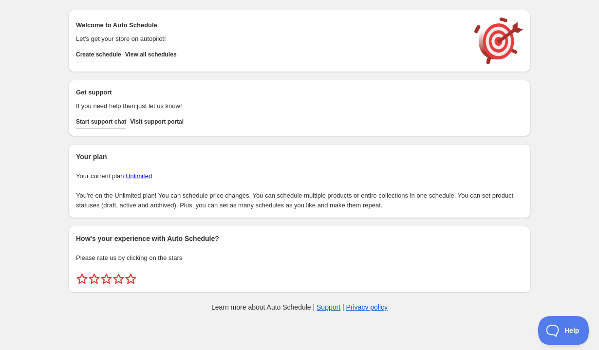
click at [112, 60] on button "Create schedule" at bounding box center [98, 55] width 45 height 14
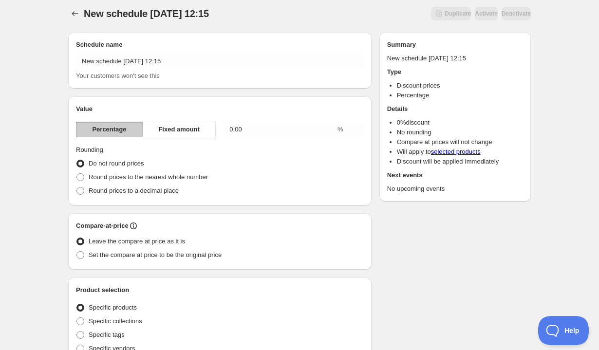
scroll to position [3, 0]
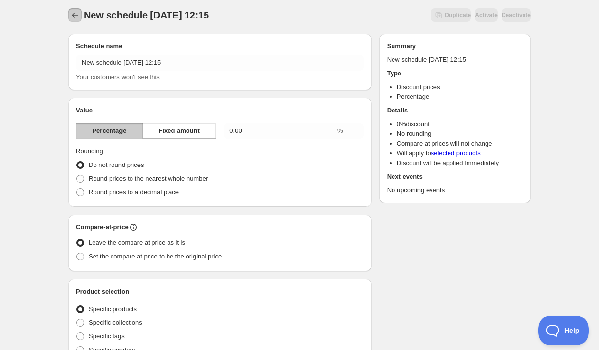
click at [77, 13] on icon "Schedules" at bounding box center [75, 15] width 10 height 10
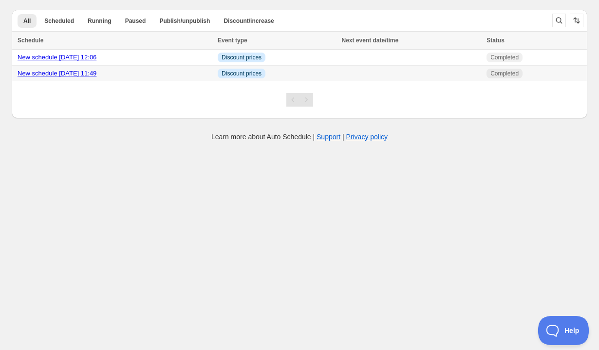
click at [140, 76] on div "New schedule [DATE] 11:49" at bounding box center [115, 74] width 194 height 10
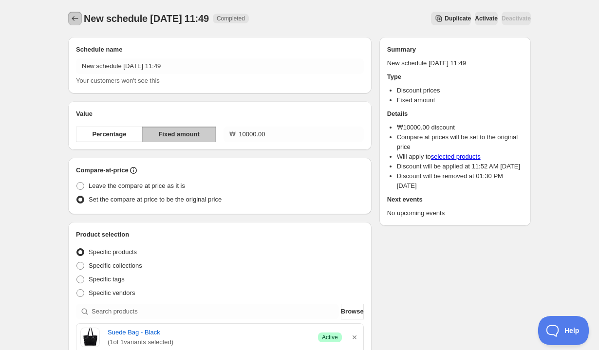
click at [73, 17] on icon "Schedules" at bounding box center [75, 18] width 6 height 5
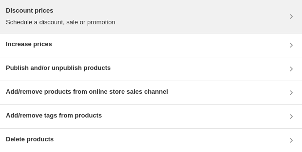
click at [70, 12] on h3 "Discount prices" at bounding box center [60, 11] width 109 height 10
